Goal: Task Accomplishment & Management: Manage account settings

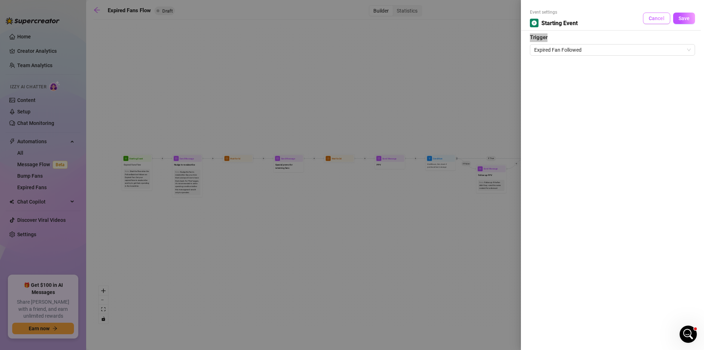
click at [652, 18] on span "Cancel" at bounding box center [656, 18] width 16 height 6
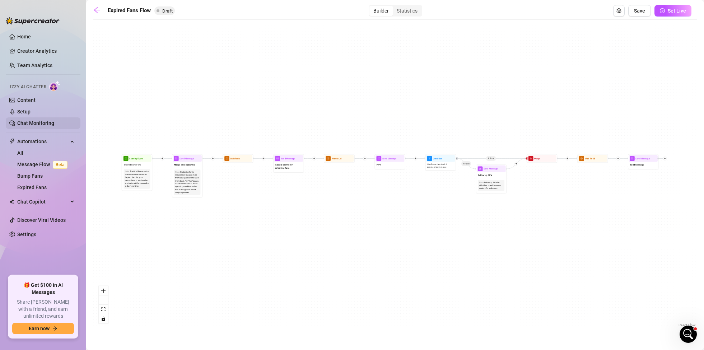
click at [36, 125] on link "Chat Monitoring" at bounding box center [35, 123] width 37 height 6
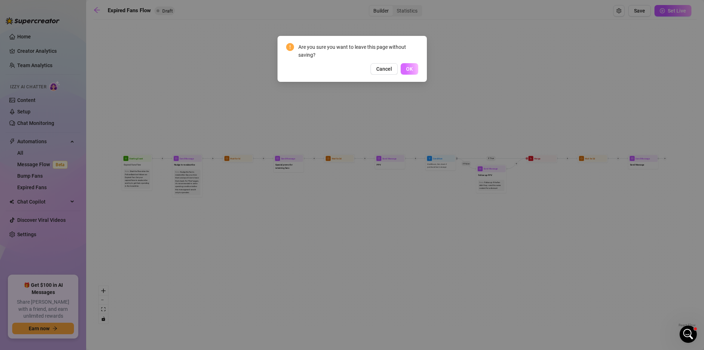
click at [412, 67] on button "OK" at bounding box center [409, 68] width 18 height 11
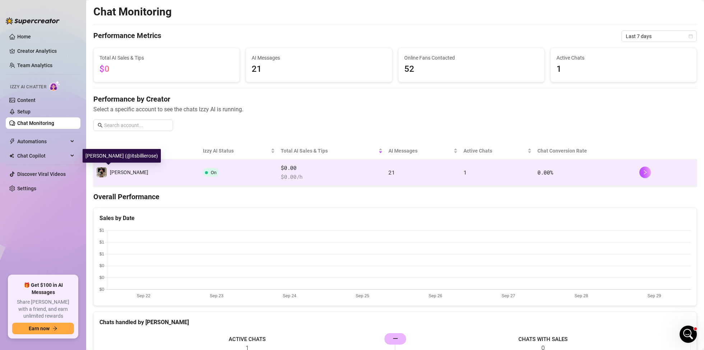
click at [116, 173] on span "[PERSON_NAME]" at bounding box center [129, 172] width 38 height 6
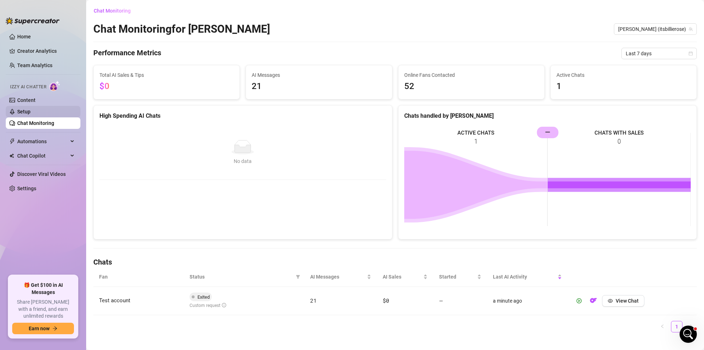
click at [26, 110] on link "Setup" at bounding box center [23, 112] width 13 height 6
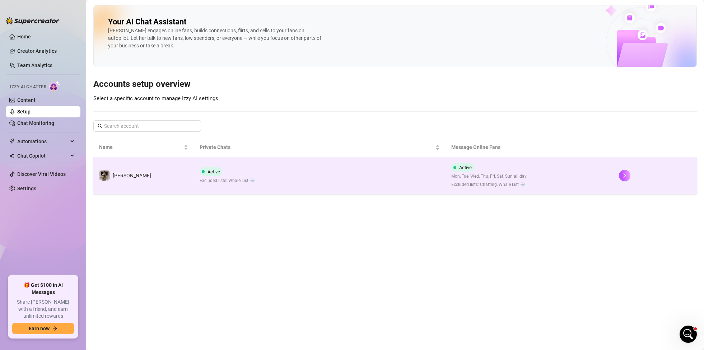
click at [188, 183] on td "[PERSON_NAME]" at bounding box center [143, 175] width 100 height 37
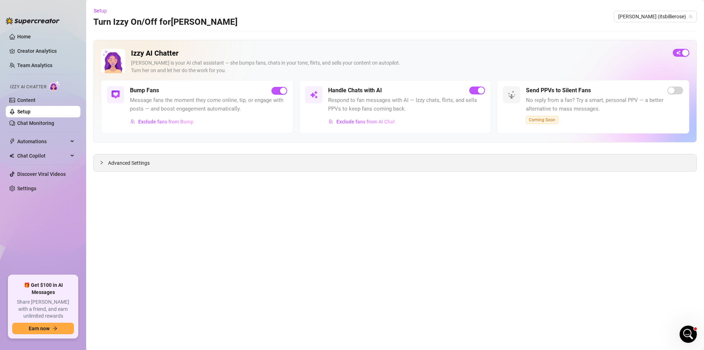
click at [101, 164] on icon "collapsed" at bounding box center [101, 163] width 2 height 4
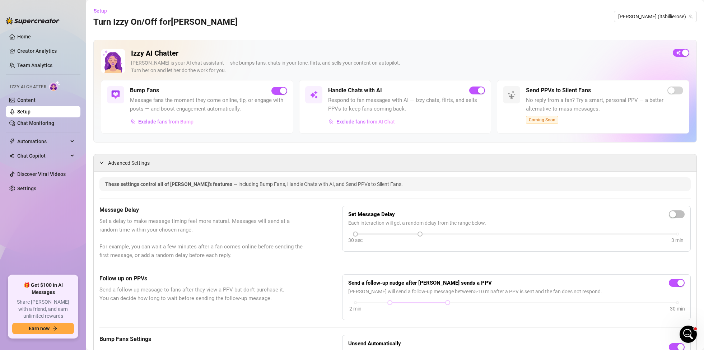
drag, startPoint x: 692, startPoint y: 217, endPoint x: 685, endPoint y: 216, distance: 7.6
click at [679, 215] on span "button" at bounding box center [677, 214] width 16 height 8
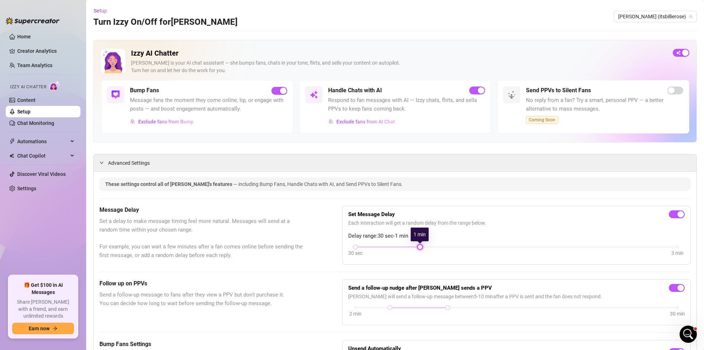
drag, startPoint x: 420, startPoint y: 247, endPoint x: 413, endPoint y: 249, distance: 6.7
click at [413, 249] on div "30 sec 3 min" at bounding box center [516, 252] width 336 height 14
click at [43, 154] on span "Chat Copilot" at bounding box center [42, 155] width 51 height 11
